Goal: Navigation & Orientation: Find specific page/section

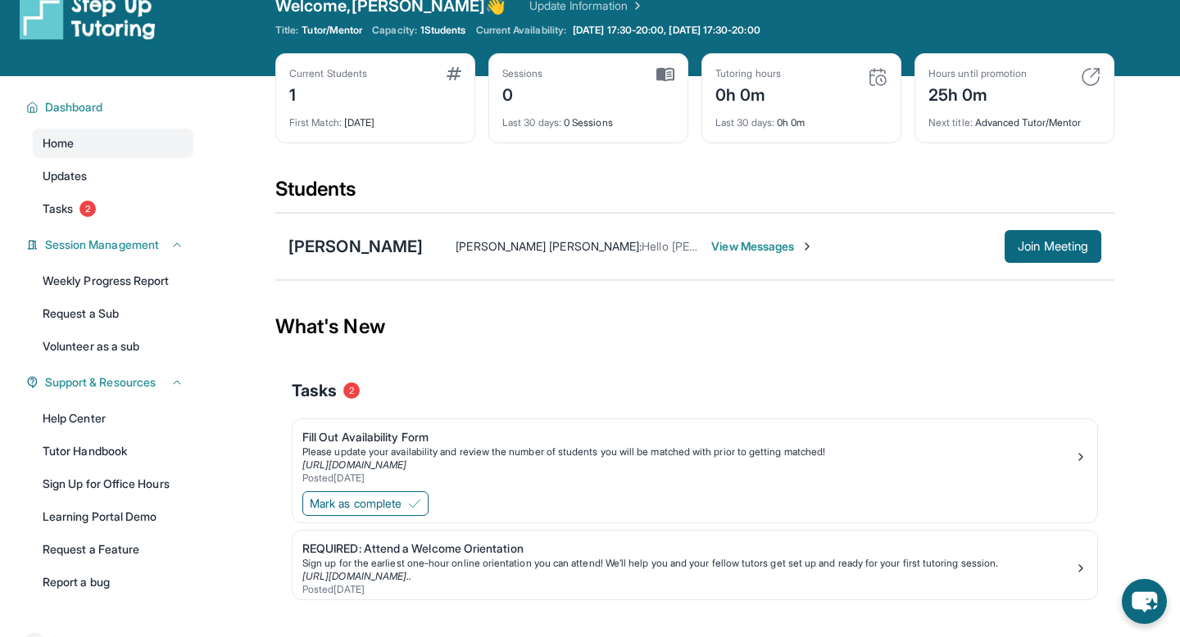
scroll to position [24, 0]
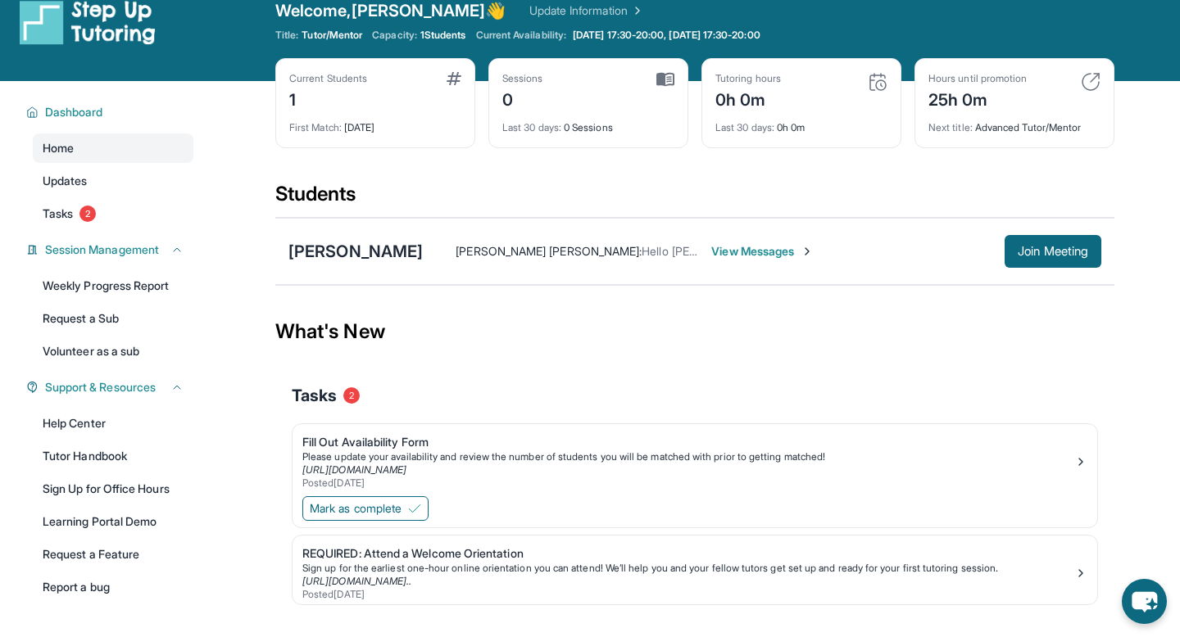
drag, startPoint x: 112, startPoint y: 36, endPoint x: 1100, endPoint y: 0, distance: 988.8
click at [361, 246] on div "[PERSON_NAME]" at bounding box center [355, 251] width 134 height 23
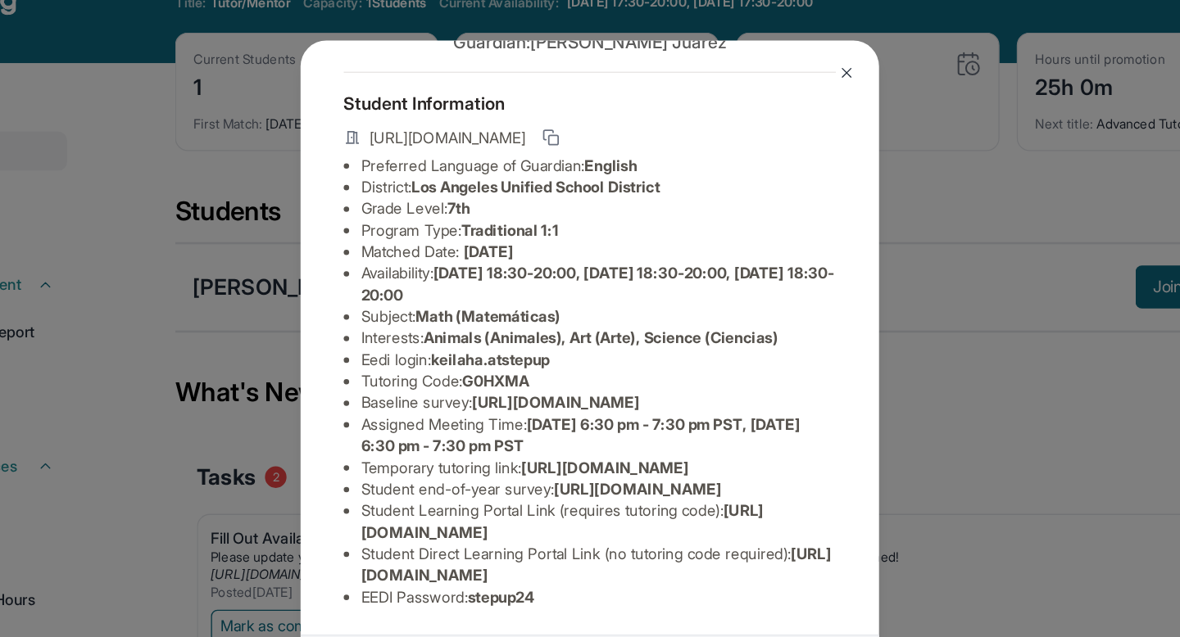
scroll to position [211, 0]
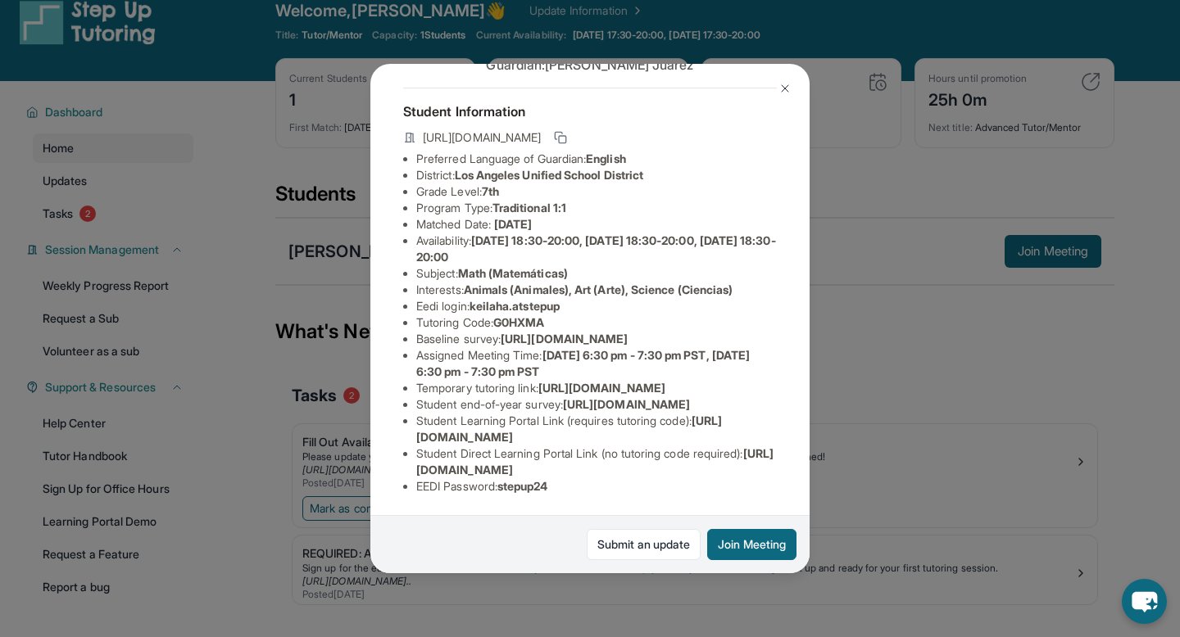
click at [788, 86] on img at bounding box center [784, 88] width 13 height 13
